Goal: Contribute content: Add original content to the website for others to see

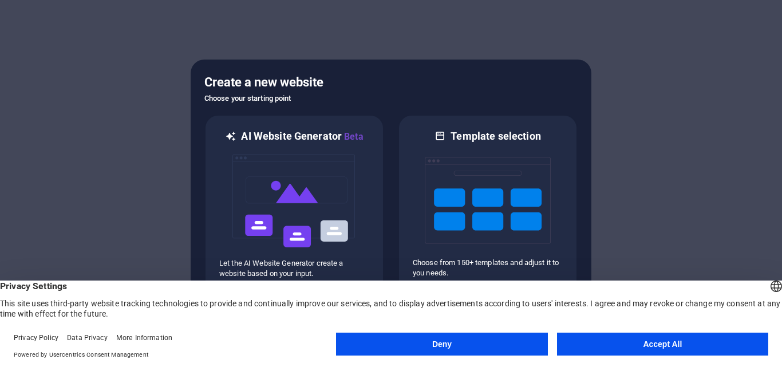
click at [507, 346] on button "Deny" at bounding box center [441, 344] width 211 height 23
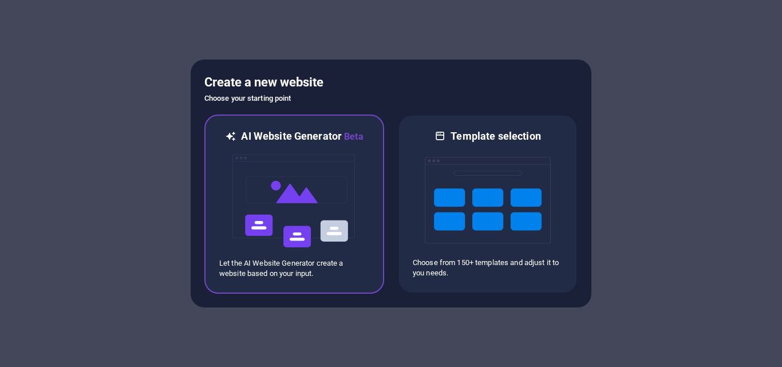
click at [302, 219] on img at bounding box center [294, 201] width 126 height 115
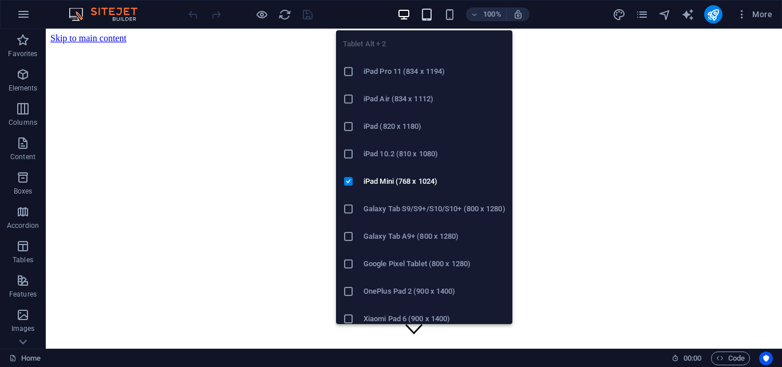
click at [425, 9] on icon "button" at bounding box center [426, 14] width 13 height 13
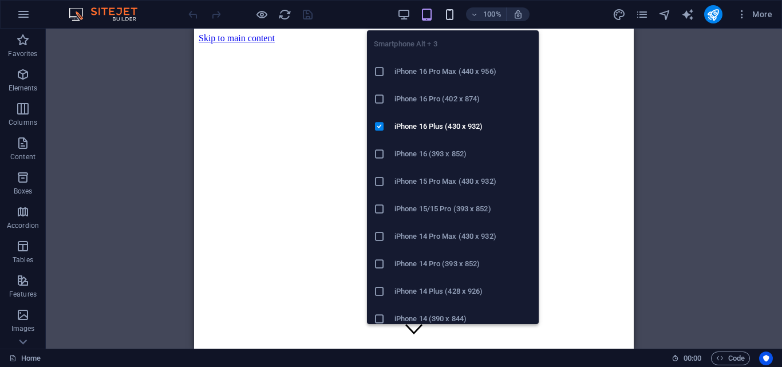
click at [450, 17] on icon "button" at bounding box center [449, 14] width 13 height 13
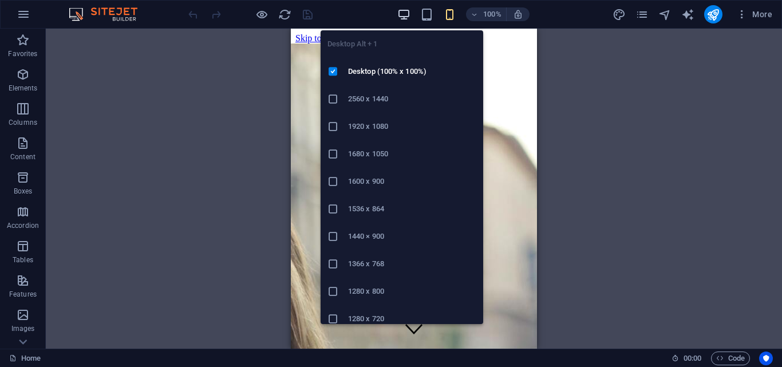
click at [401, 14] on icon "button" at bounding box center [403, 14] width 13 height 13
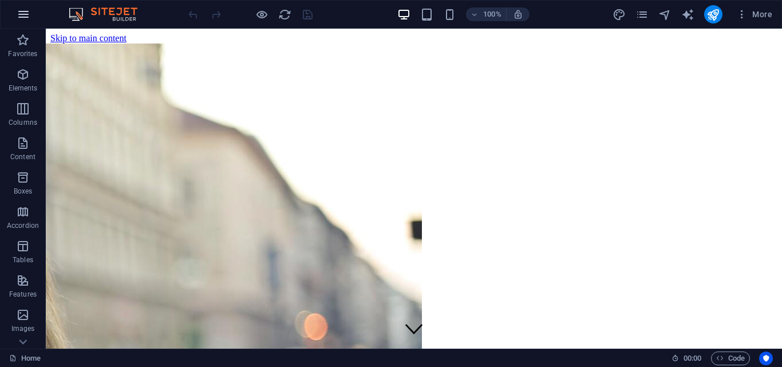
click at [22, 14] on icon "button" at bounding box center [24, 14] width 14 height 14
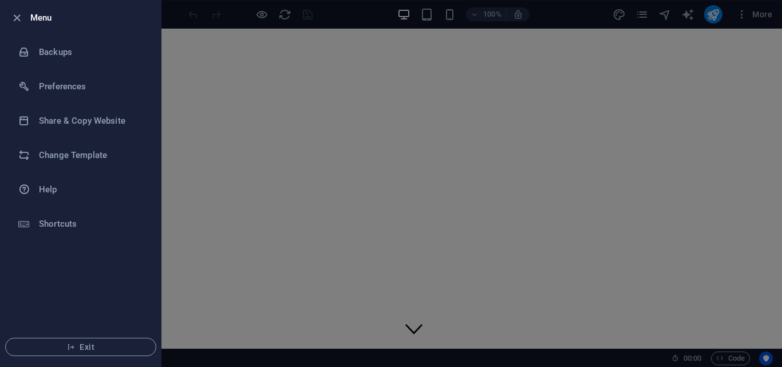
click at [9, 15] on li "Menu" at bounding box center [81, 18] width 160 height 34
click at [14, 18] on icon "button" at bounding box center [16, 17] width 13 height 13
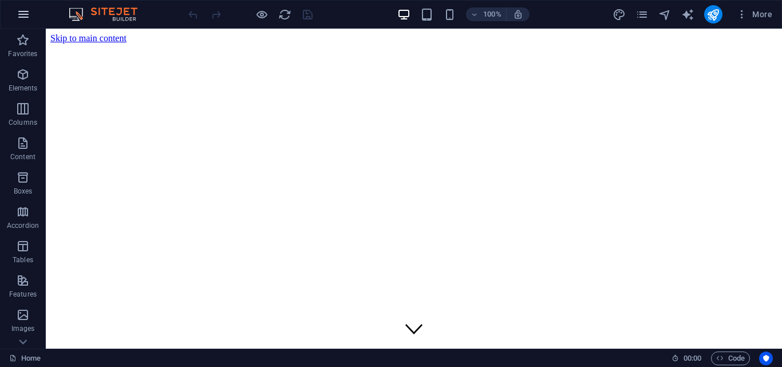
click at [18, 14] on icon "button" at bounding box center [24, 14] width 14 height 14
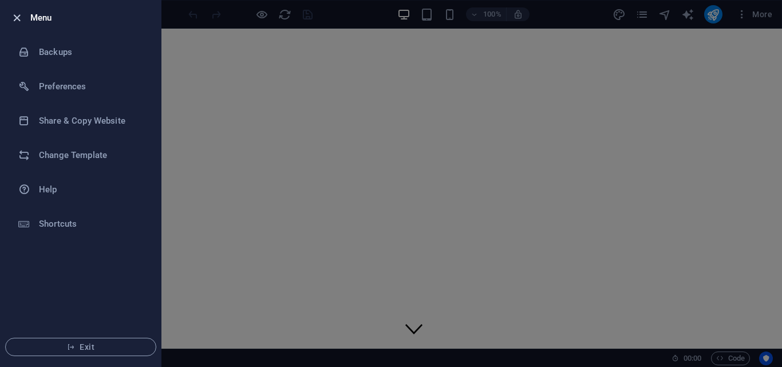
click at [18, 14] on icon "button" at bounding box center [16, 17] width 13 height 13
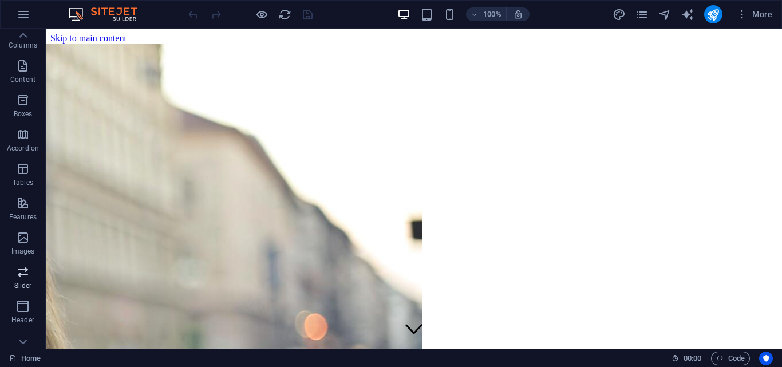
scroll to position [57, 0]
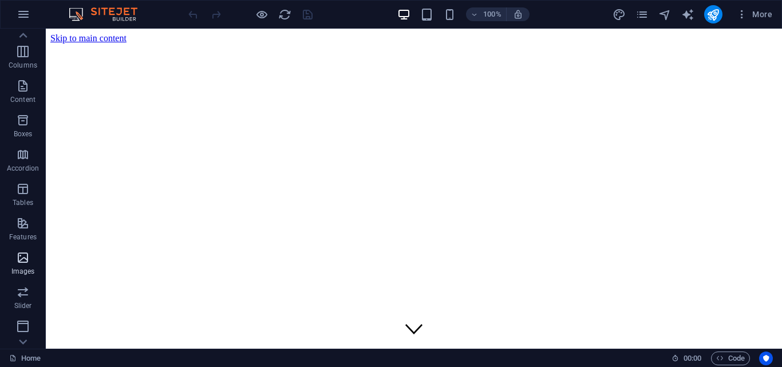
click at [22, 264] on icon "button" at bounding box center [23, 258] width 14 height 14
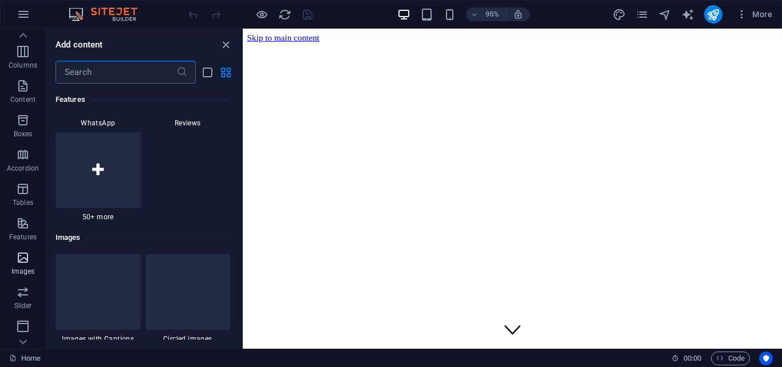
scroll to position [5806, 0]
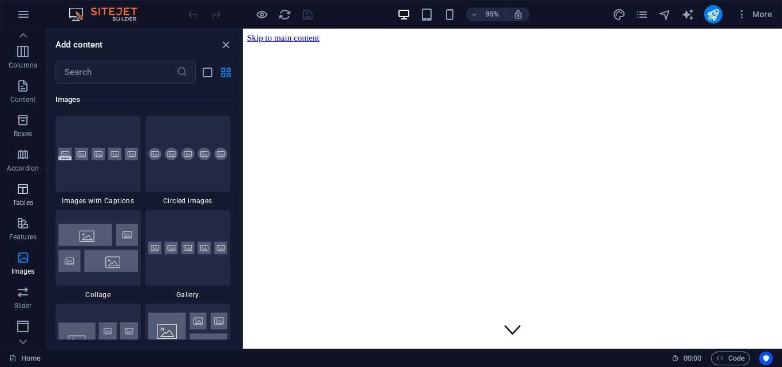
click at [18, 195] on icon "button" at bounding box center [23, 189] width 14 height 14
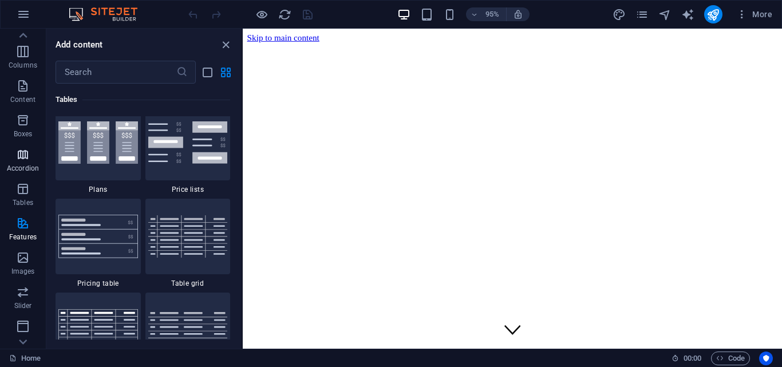
scroll to position [3966, 0]
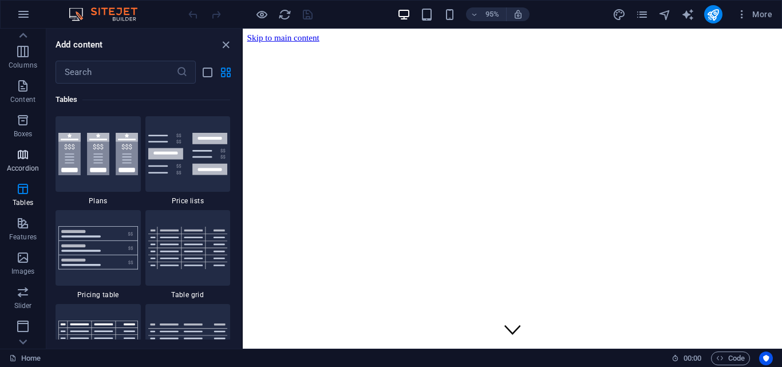
click at [20, 160] on icon "button" at bounding box center [23, 155] width 14 height 14
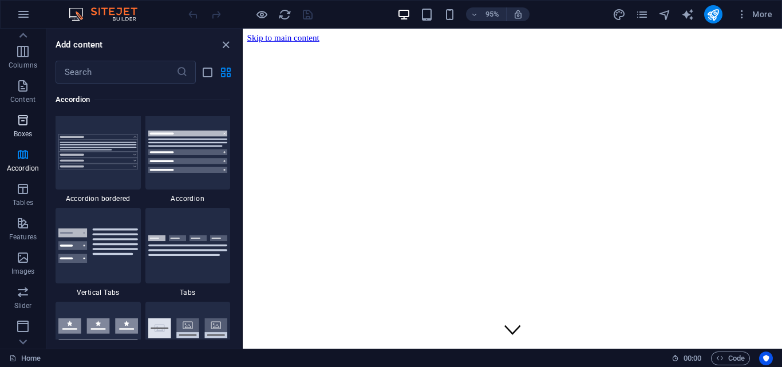
scroll to position [3656, 0]
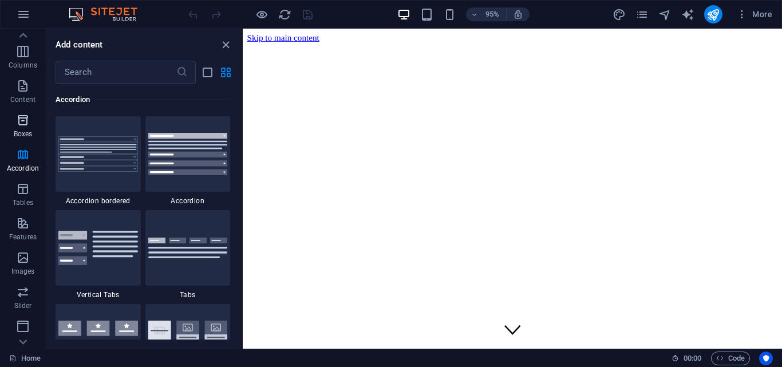
click at [21, 125] on icon "button" at bounding box center [23, 120] width 14 height 14
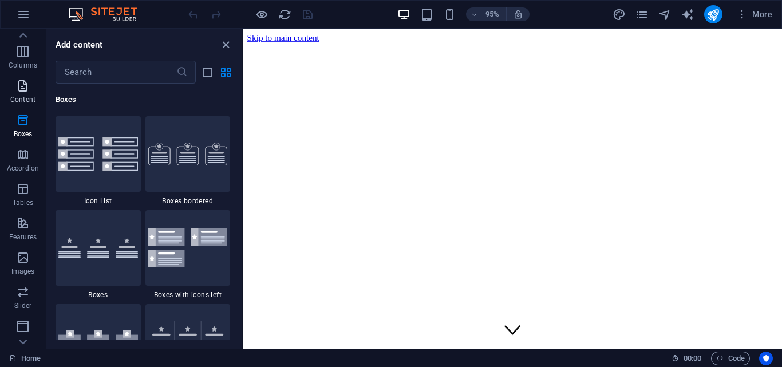
click at [22, 93] on span "Content" at bounding box center [23, 92] width 46 height 27
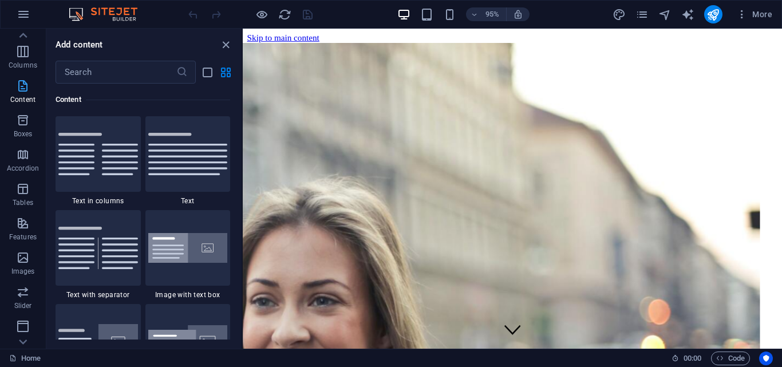
scroll to position [0, 0]
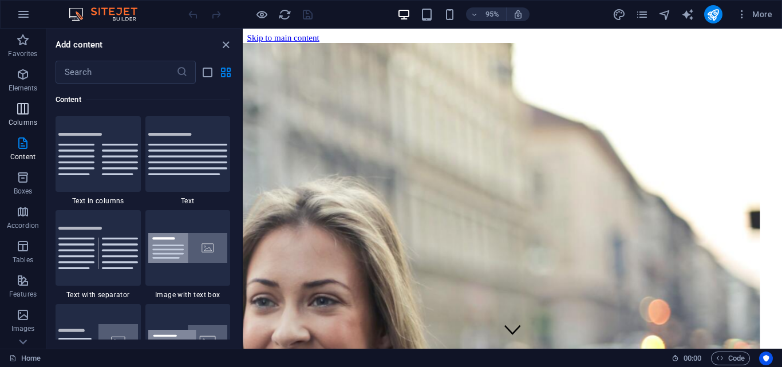
click at [23, 108] on icon "button" at bounding box center [23, 109] width 14 height 14
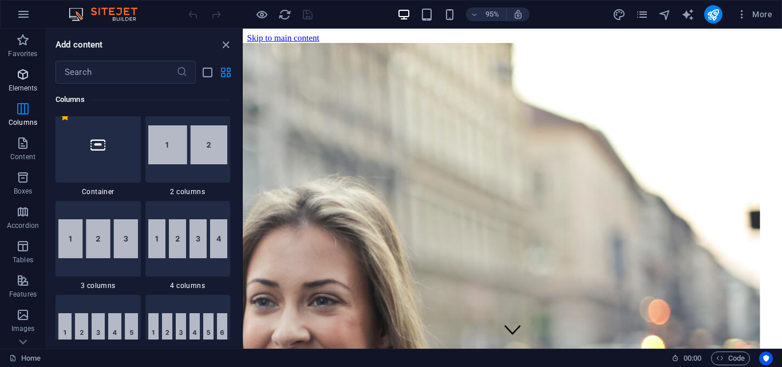
scroll to position [567, 0]
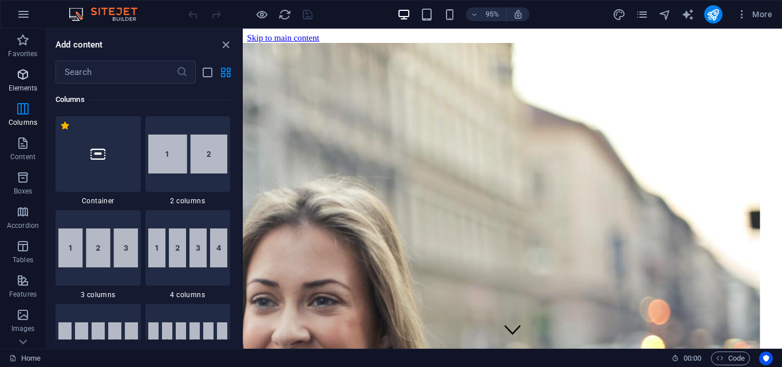
click at [22, 76] on icon "button" at bounding box center [23, 75] width 14 height 14
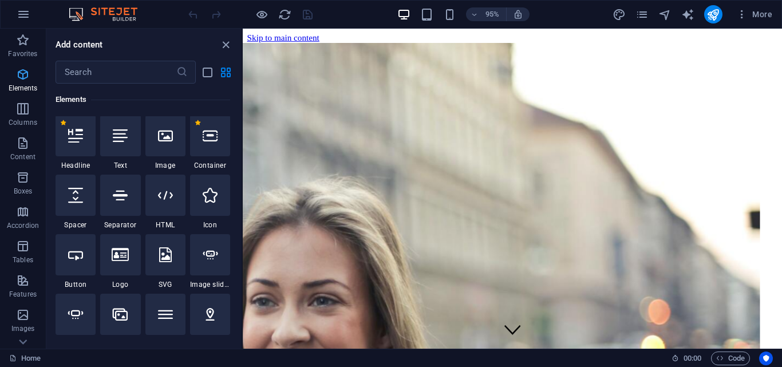
scroll to position [122, 0]
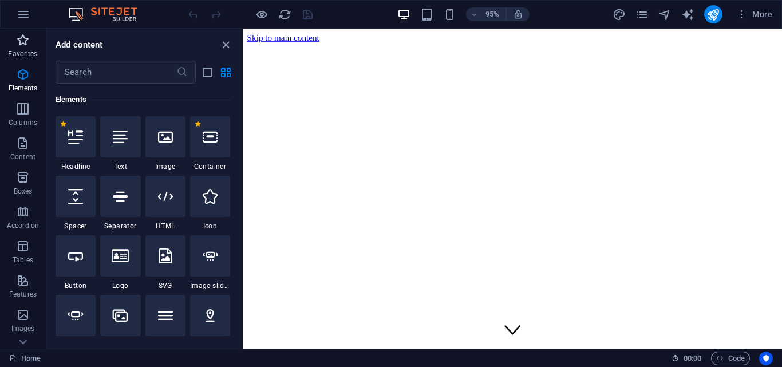
click at [26, 44] on icon "button" at bounding box center [23, 40] width 14 height 14
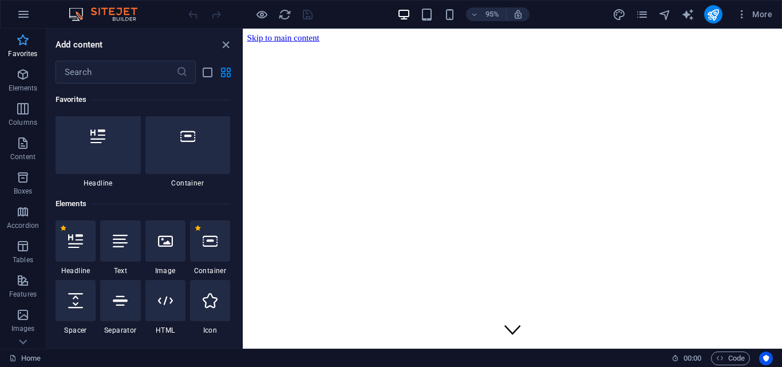
scroll to position [0, 0]
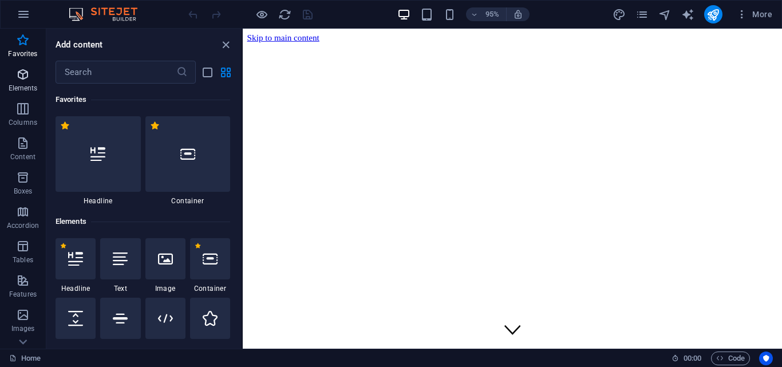
click at [25, 80] on icon "button" at bounding box center [23, 75] width 14 height 14
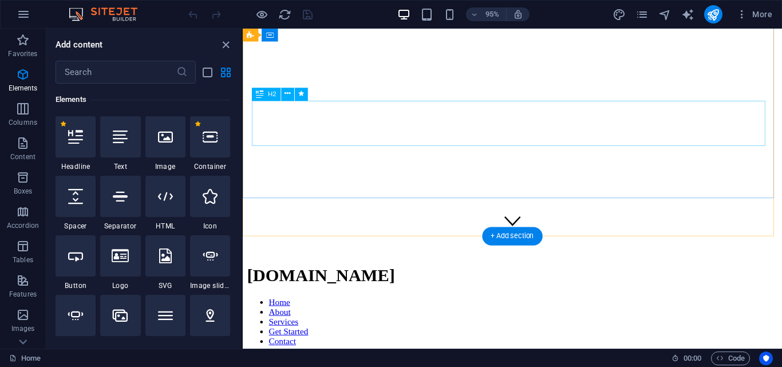
scroll to position [229, 0]
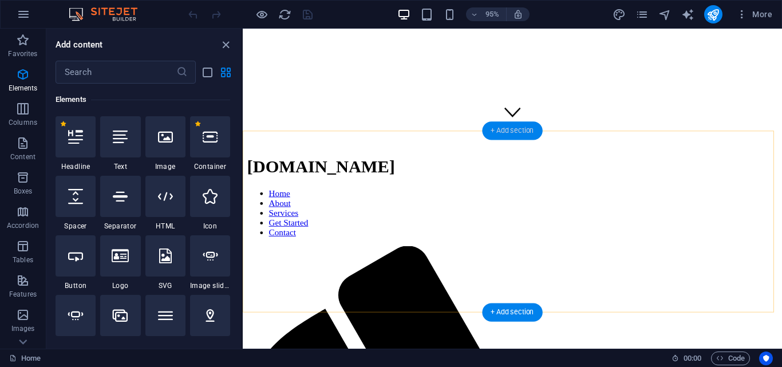
click at [516, 130] on div "+ Add section" at bounding box center [512, 130] width 60 height 18
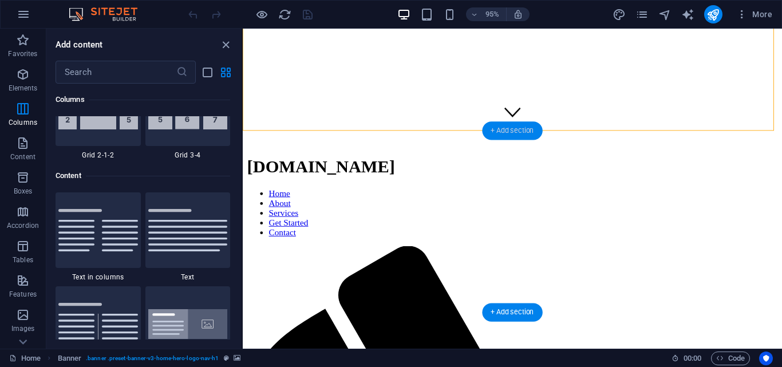
scroll to position [2003, 0]
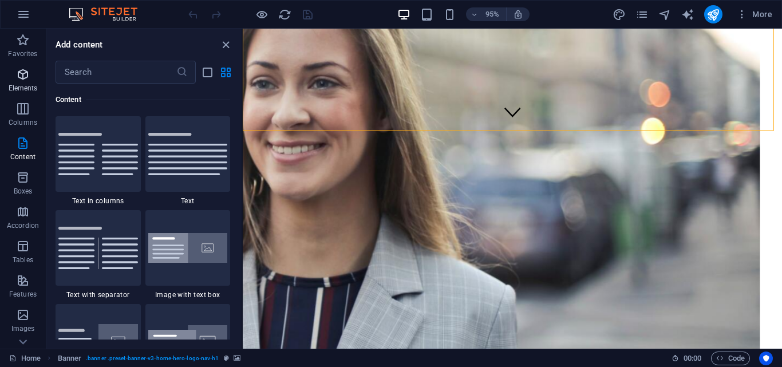
click at [25, 76] on icon "button" at bounding box center [23, 75] width 14 height 14
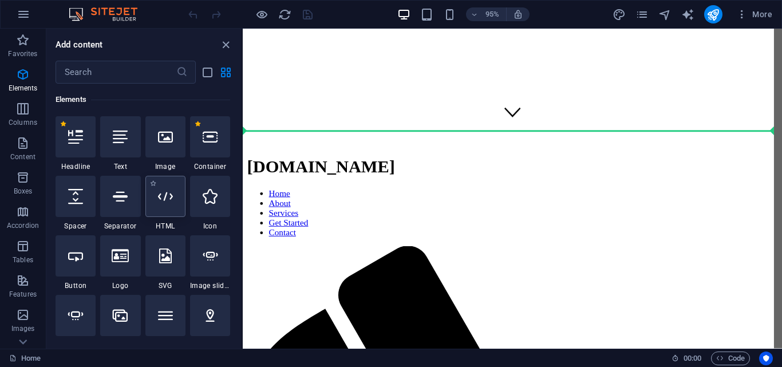
scroll to position [113, 0]
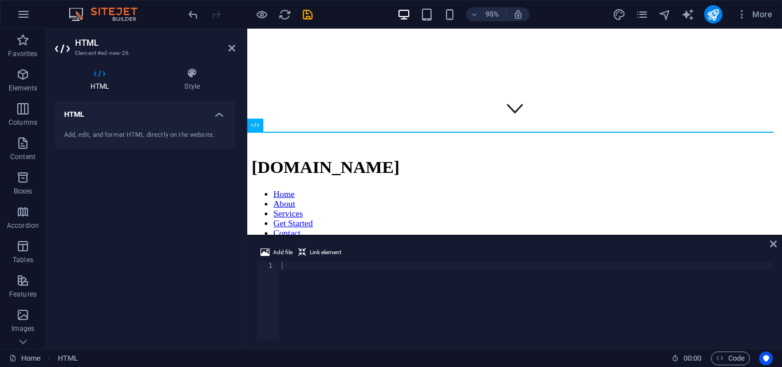
click at [107, 155] on div "HTML Add, edit, and format HTML directly on the website." at bounding box center [145, 220] width 180 height 239
click at [315, 294] on div at bounding box center [526, 309] width 494 height 94
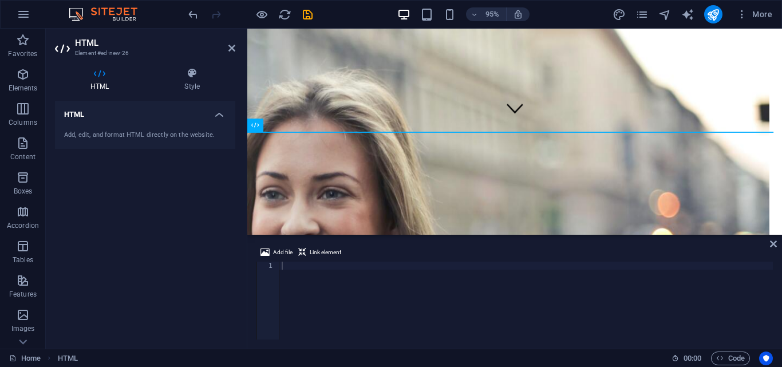
click at [100, 79] on h4 "HTML" at bounding box center [102, 80] width 94 height 24
click at [304, 277] on div at bounding box center [526, 309] width 494 height 94
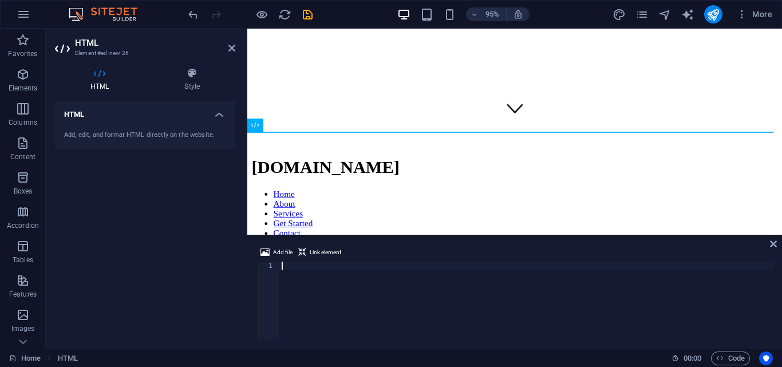
paste textarea "<script defer type='text/javascript' src='[URL][DOMAIN_NAME]'></script>"
type textarea "<script defer type='text/javascript' src='[URL][DOMAIN_NAME]'></script>"
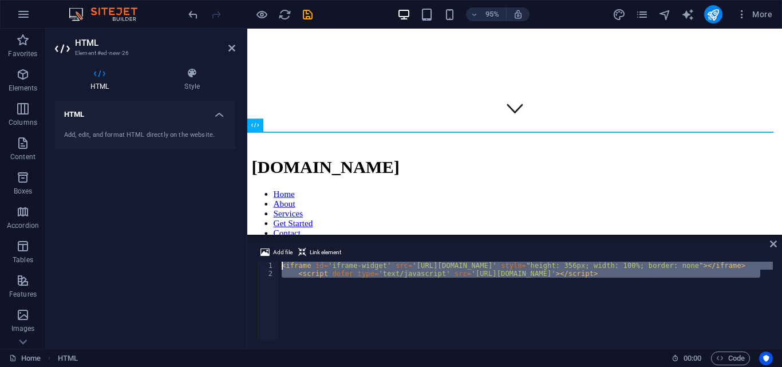
drag, startPoint x: 752, startPoint y: 273, endPoint x: 204, endPoint y: 238, distance: 549.0
click at [204, 238] on div "HTML Element #ed-new-26 HTML Style HTML Add, edit, and format HTML directly on …" at bounding box center [414, 189] width 736 height 320
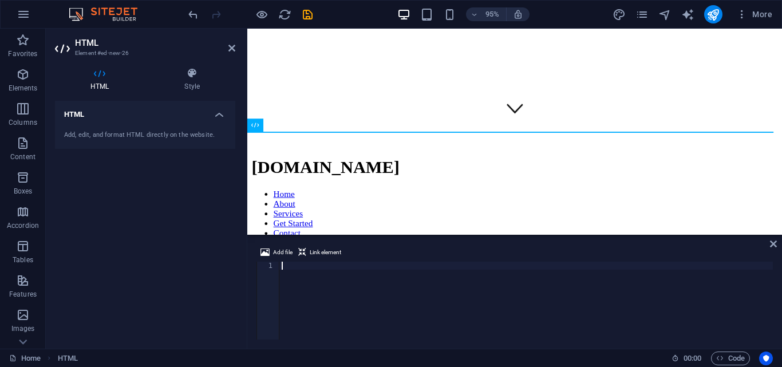
paste textarea "<script defer type='text/javascript' src='[URL][DOMAIN_NAME]'></script>"
type textarea "<script defer type='text/javascript' src='[URL][DOMAIN_NAME]'></script>"
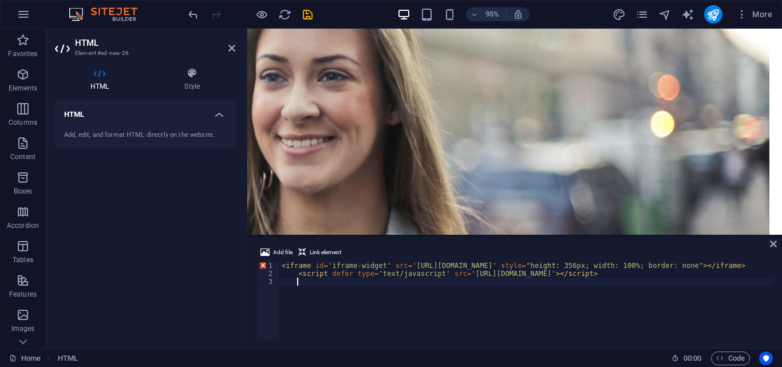
scroll to position [0, 1]
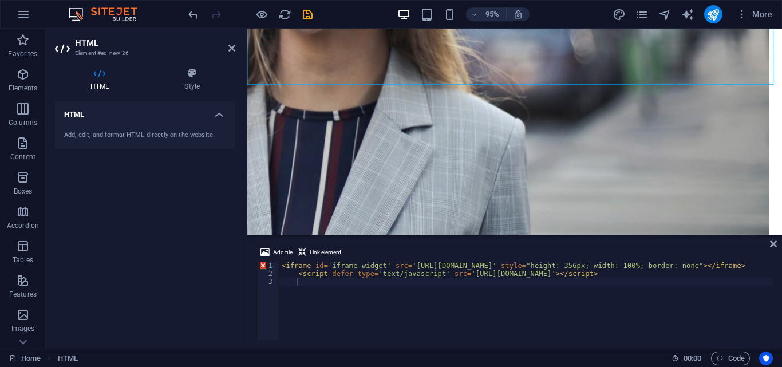
click at [199, 242] on div "HTML Add, edit, and format HTML directly on the website." at bounding box center [145, 220] width 180 height 239
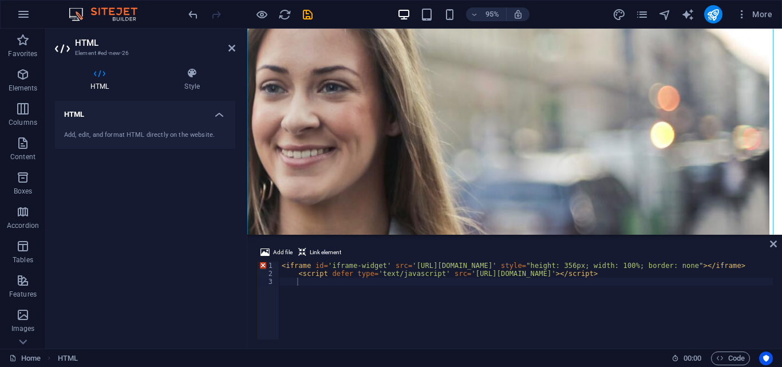
drag, startPoint x: 108, startPoint y: 129, endPoint x: 157, endPoint y: 122, distance: 50.4
click at [110, 129] on div "Add, edit, and format HTML directly on the website." at bounding box center [145, 135] width 180 height 28
click at [191, 77] on icon at bounding box center [192, 73] width 86 height 11
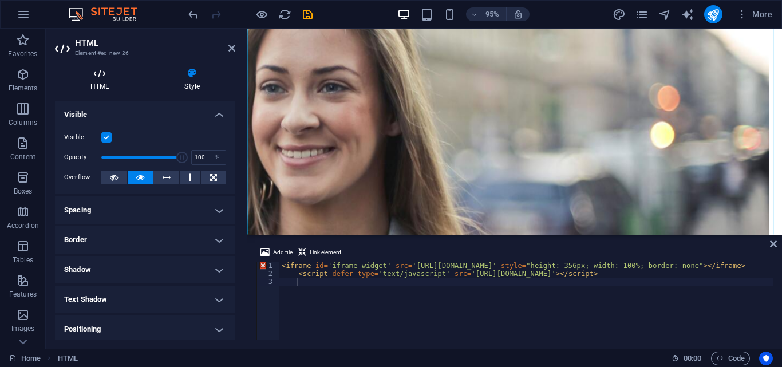
click at [93, 80] on h4 "HTML" at bounding box center [102, 80] width 94 height 24
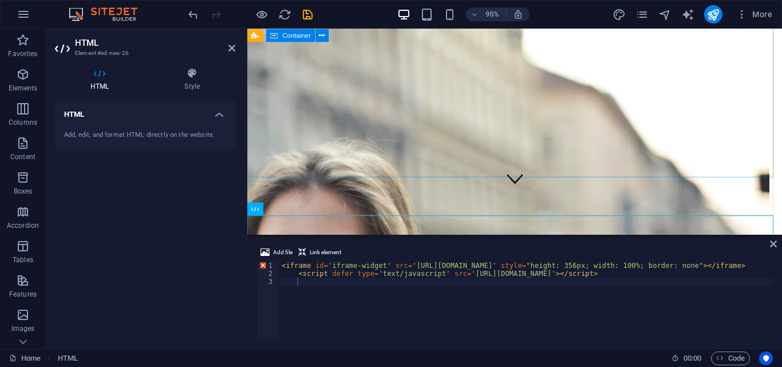
scroll to position [0, 0]
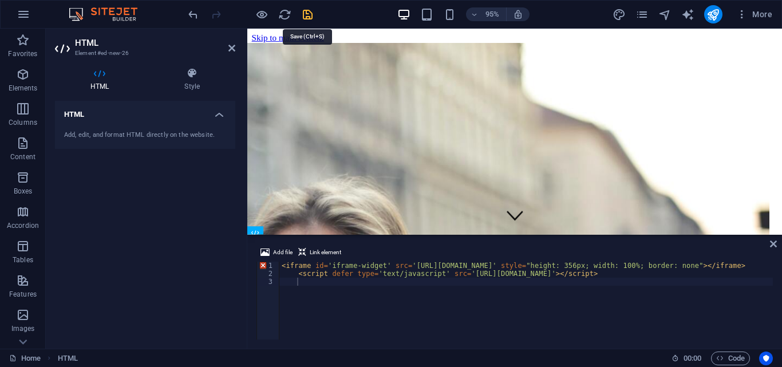
click at [307, 13] on icon "save" at bounding box center [307, 14] width 13 height 13
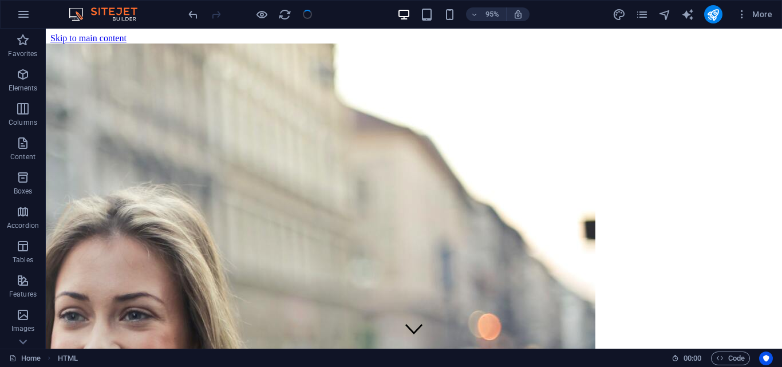
checkbox input "false"
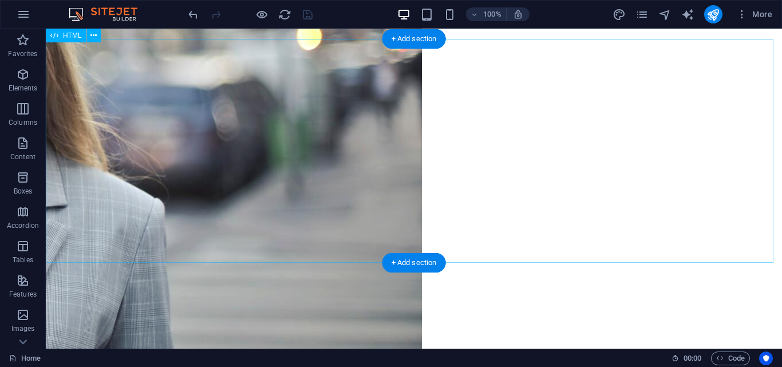
scroll to position [215, 0]
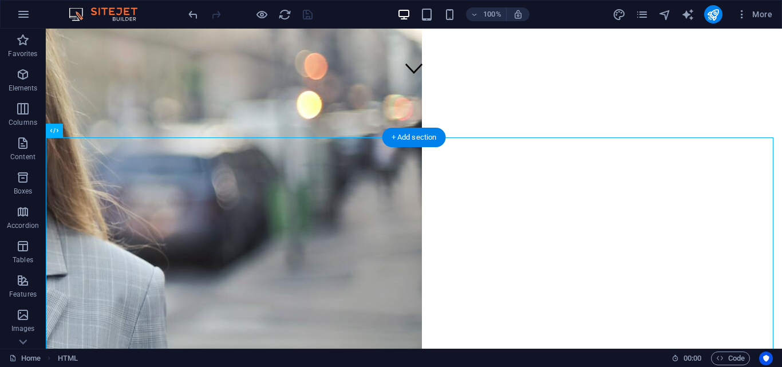
scroll to position [157, 0]
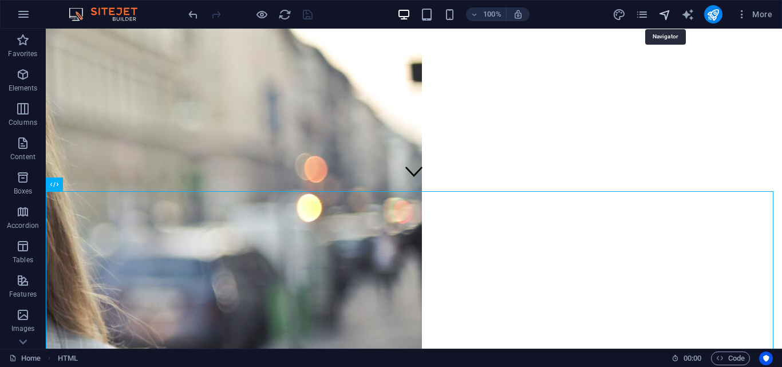
click at [665, 12] on icon "navigator" at bounding box center [664, 14] width 13 height 13
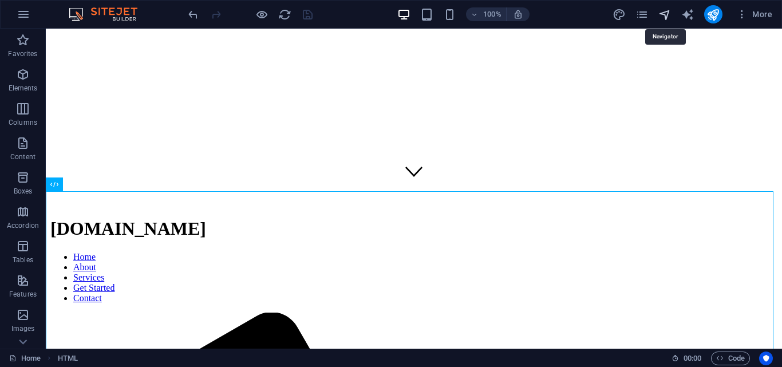
click at [666, 13] on icon "navigator" at bounding box center [664, 14] width 13 height 13
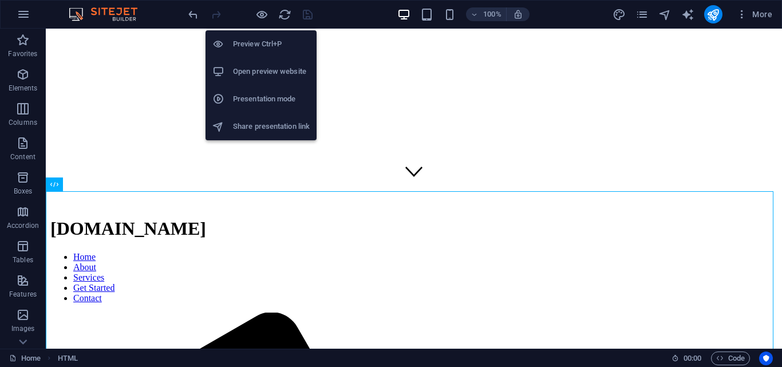
click at [250, 70] on h6 "Open preview website" at bounding box center [271, 72] width 77 height 14
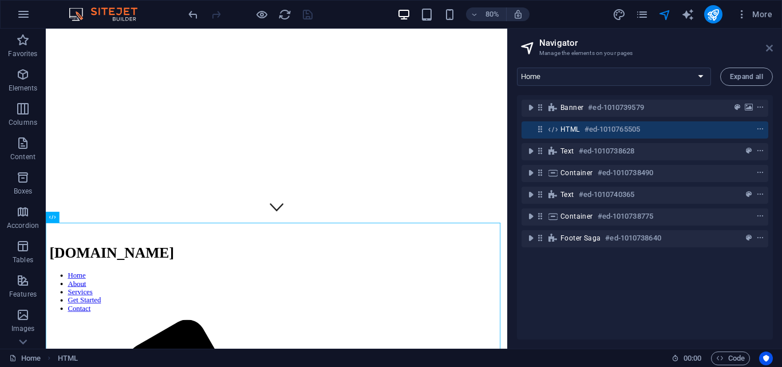
click at [770, 45] on icon at bounding box center [769, 48] width 7 height 9
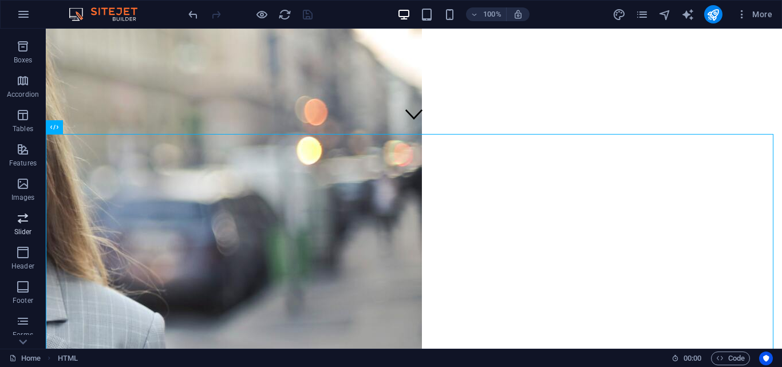
scroll to position [195, 0]
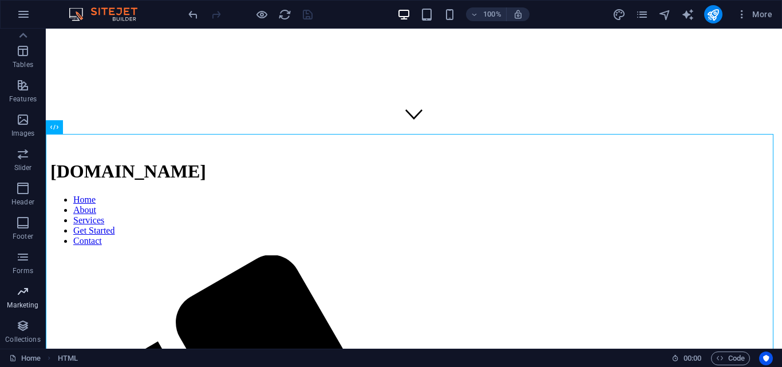
click at [21, 292] on icon "button" at bounding box center [23, 292] width 14 height 14
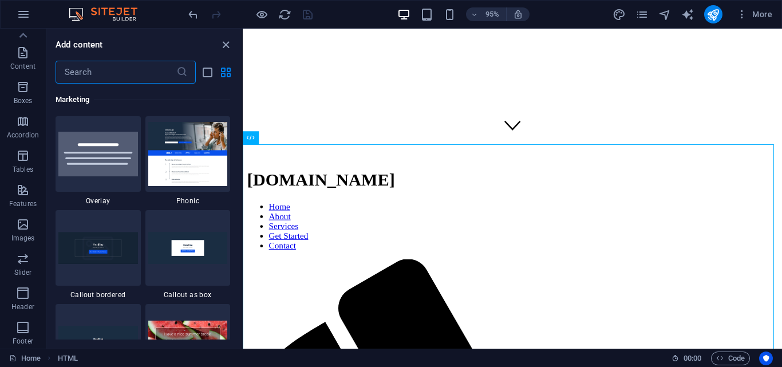
scroll to position [0, 0]
click at [23, 11] on icon "button" at bounding box center [24, 14] width 14 height 14
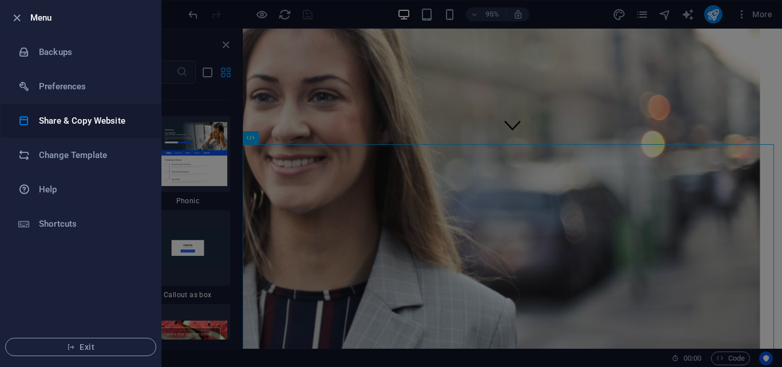
click at [41, 120] on h6 "Share & Copy Website" at bounding box center [92, 121] width 106 height 14
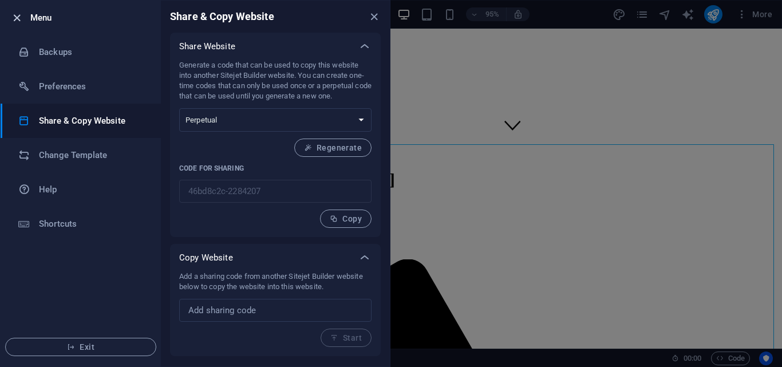
click at [12, 20] on icon "button" at bounding box center [16, 17] width 13 height 13
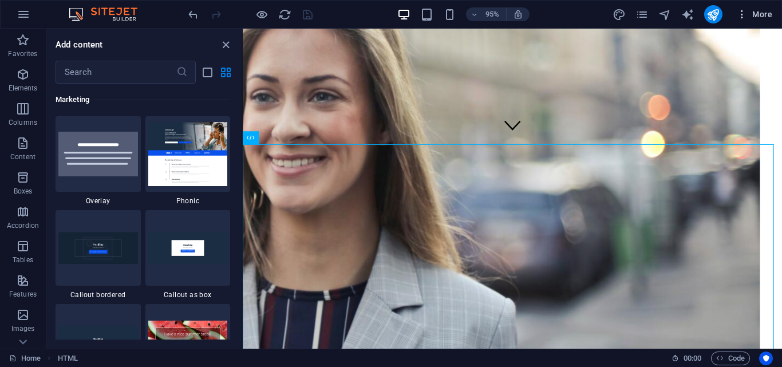
click at [763, 9] on span "More" at bounding box center [754, 14] width 36 height 11
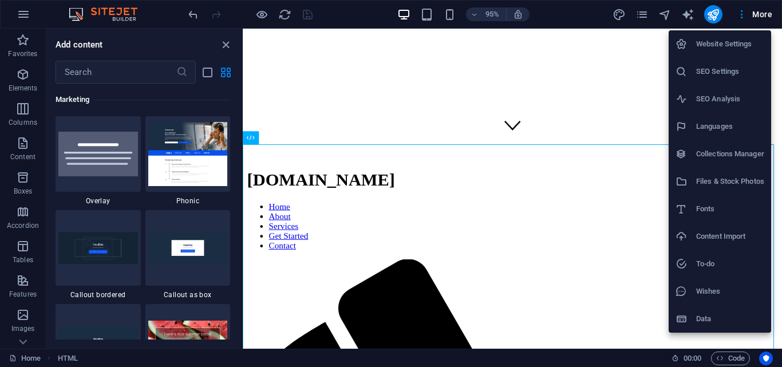
click at [740, 11] on div at bounding box center [391, 183] width 782 height 367
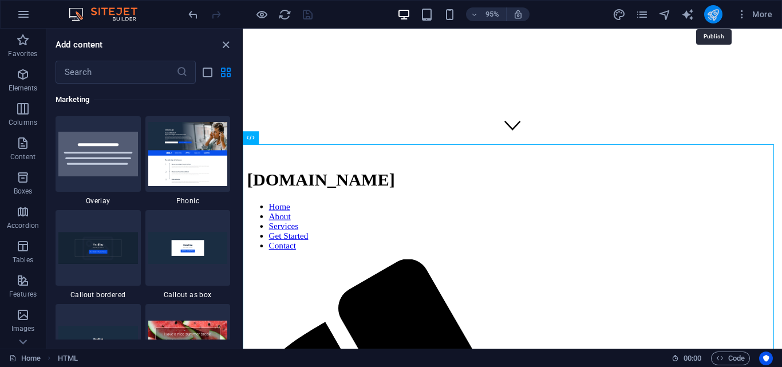
click at [712, 12] on icon "publish" at bounding box center [713, 14] width 13 height 13
